Goal: Obtain resource: Obtain resource

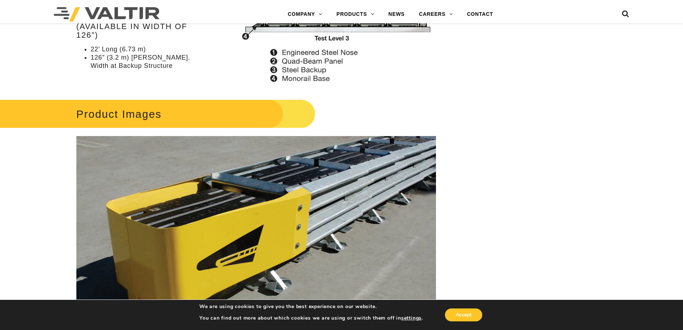
scroll to position [1112, 0]
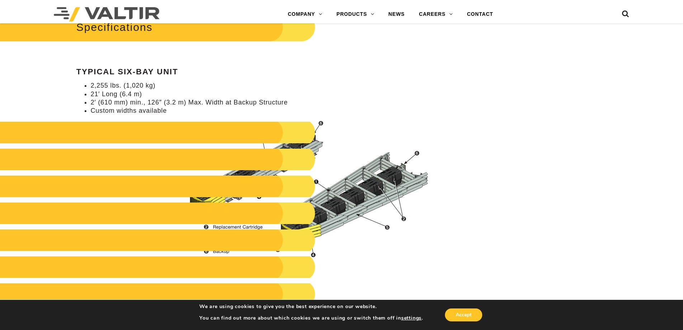
scroll to position [502, 0]
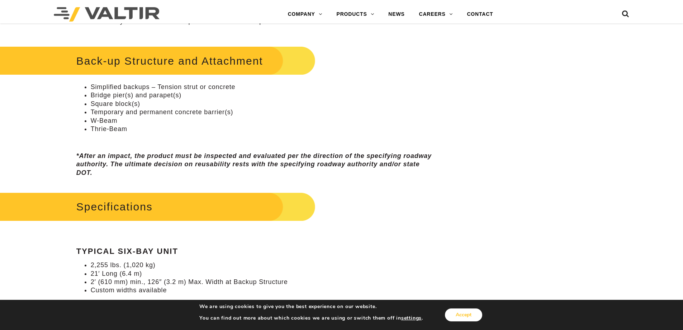
click at [465, 313] on button "Accept" at bounding box center [463, 314] width 37 height 13
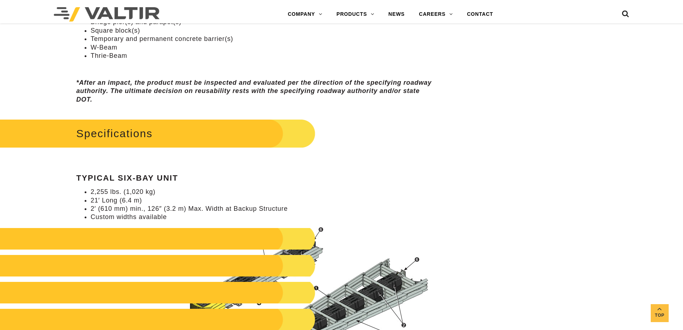
scroll to position [717, 0]
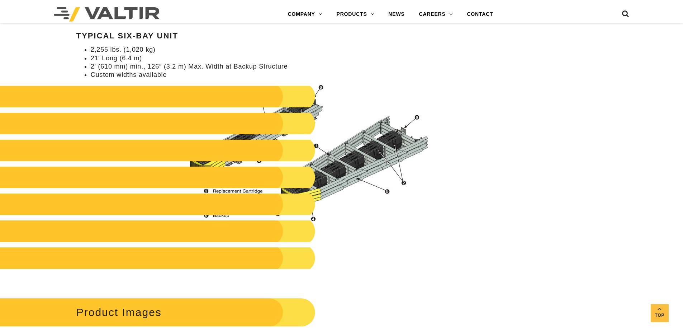
click at [128, 98] on h2 at bounding box center [145, 97] width 342 height 22
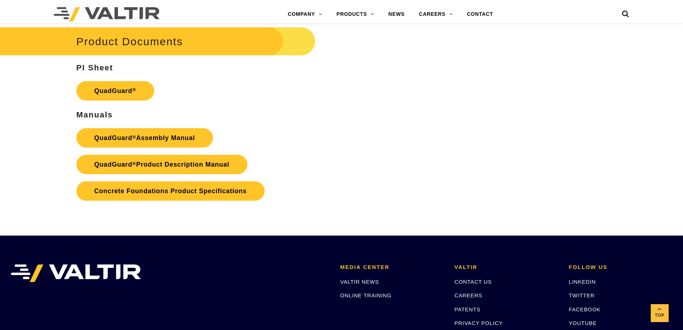
scroll to position [1471, 0]
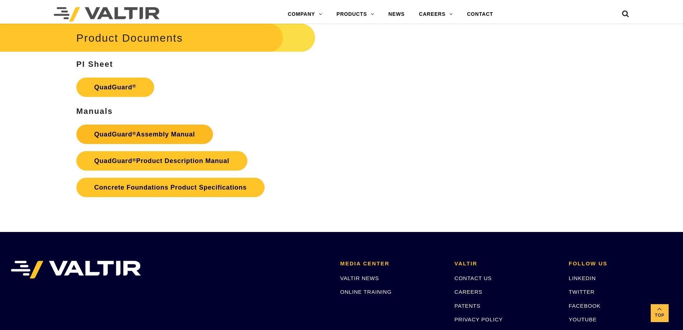
click at [126, 134] on link "QuadGuard ® Assembly Manual" at bounding box center [144, 133] width 137 height 19
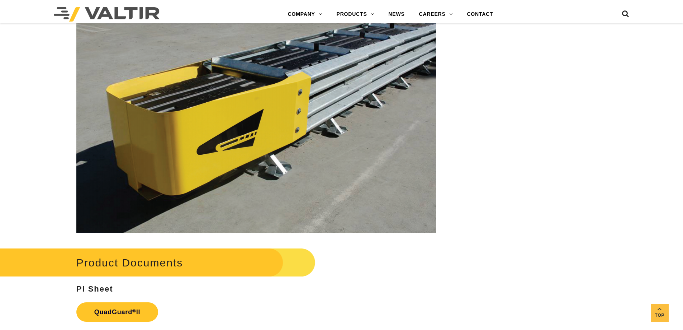
scroll to position [1220, 0]
